Goal: Information Seeking & Learning: Check status

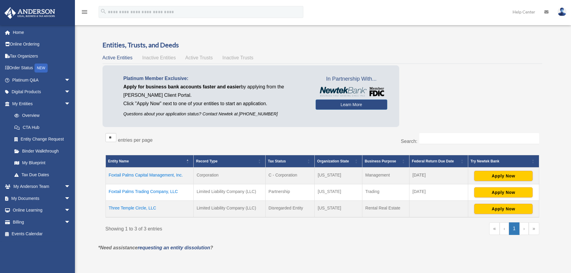
click at [64, 78] on span "arrow_drop_down" at bounding box center [70, 80] width 12 height 12
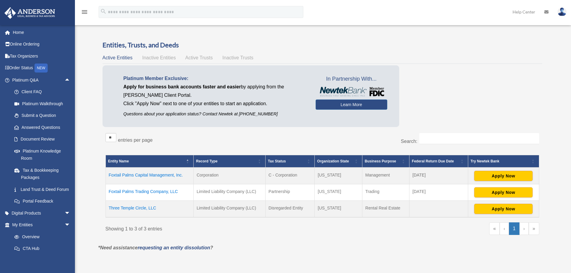
click at [53, 128] on link "Answered Questions" at bounding box center [43, 127] width 71 height 12
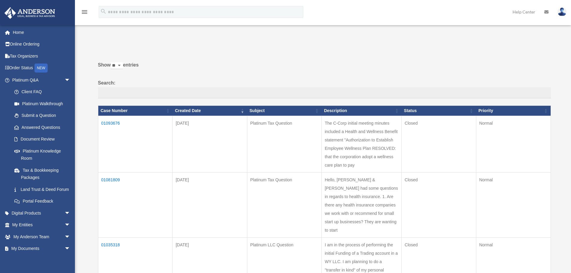
click at [114, 124] on td "01093676" at bounding box center [135, 144] width 75 height 57
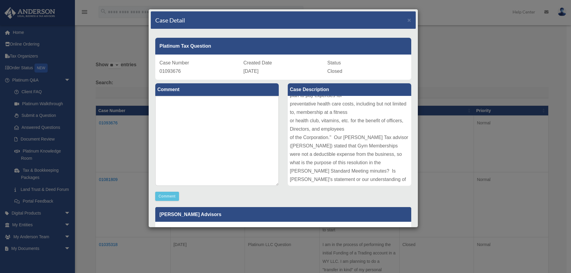
scroll to position [55, 0]
